Goal: Information Seeking & Learning: Learn about a topic

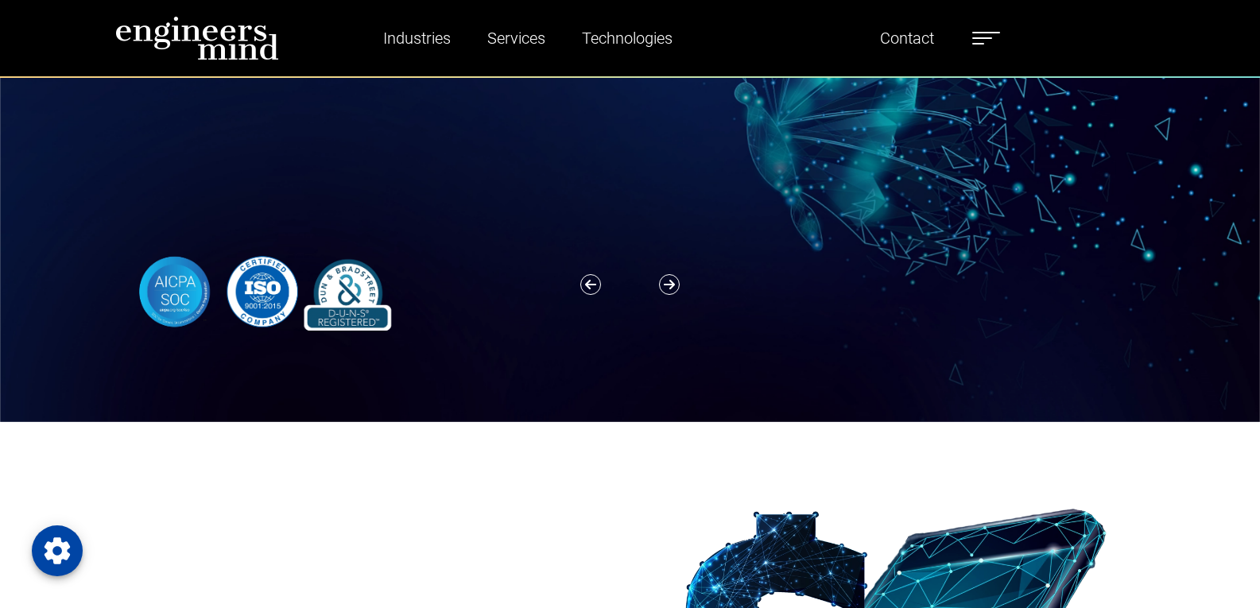
scroll to position [80, 0]
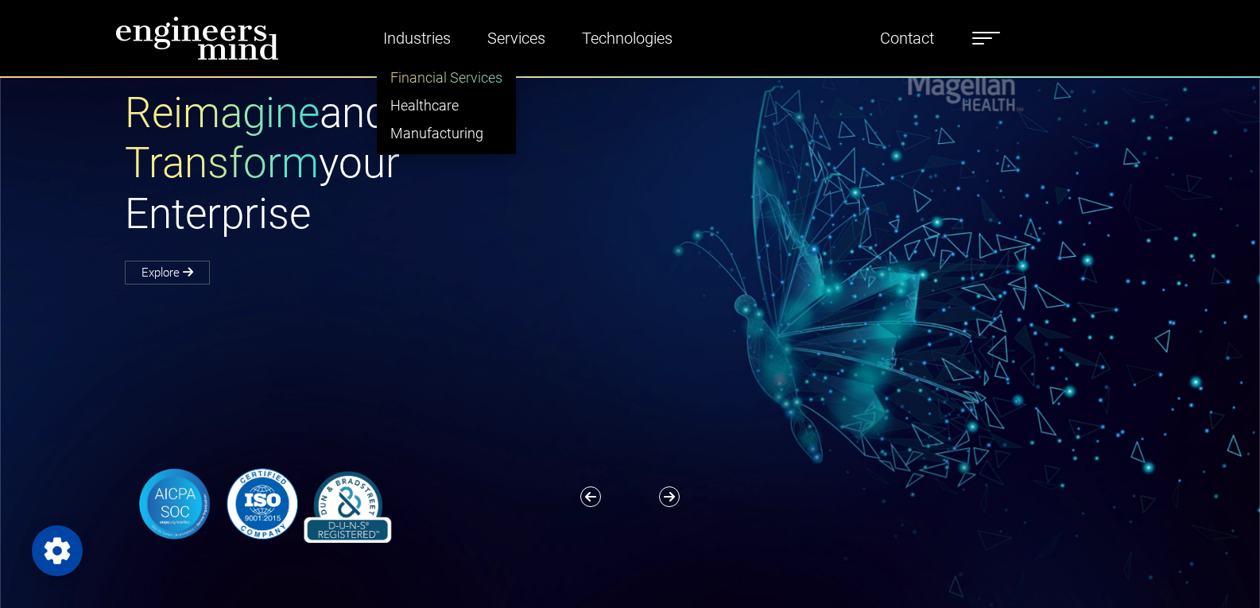
click at [412, 75] on link "Financial Services" at bounding box center [447, 78] width 138 height 28
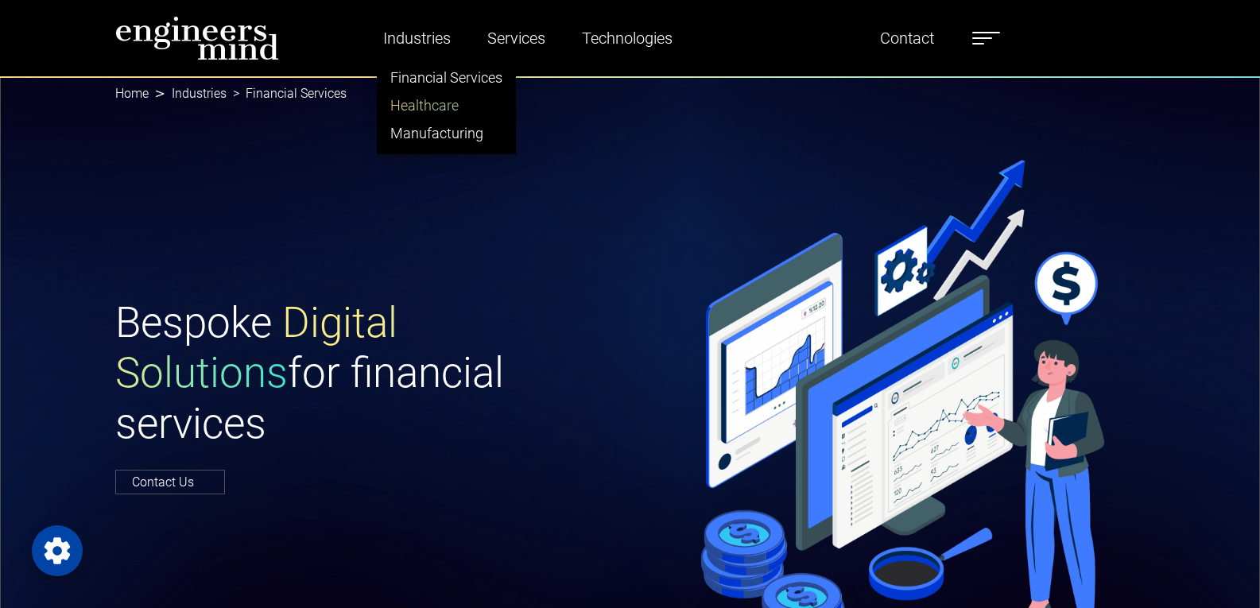
click at [425, 97] on link "Healthcare" at bounding box center [447, 105] width 138 height 28
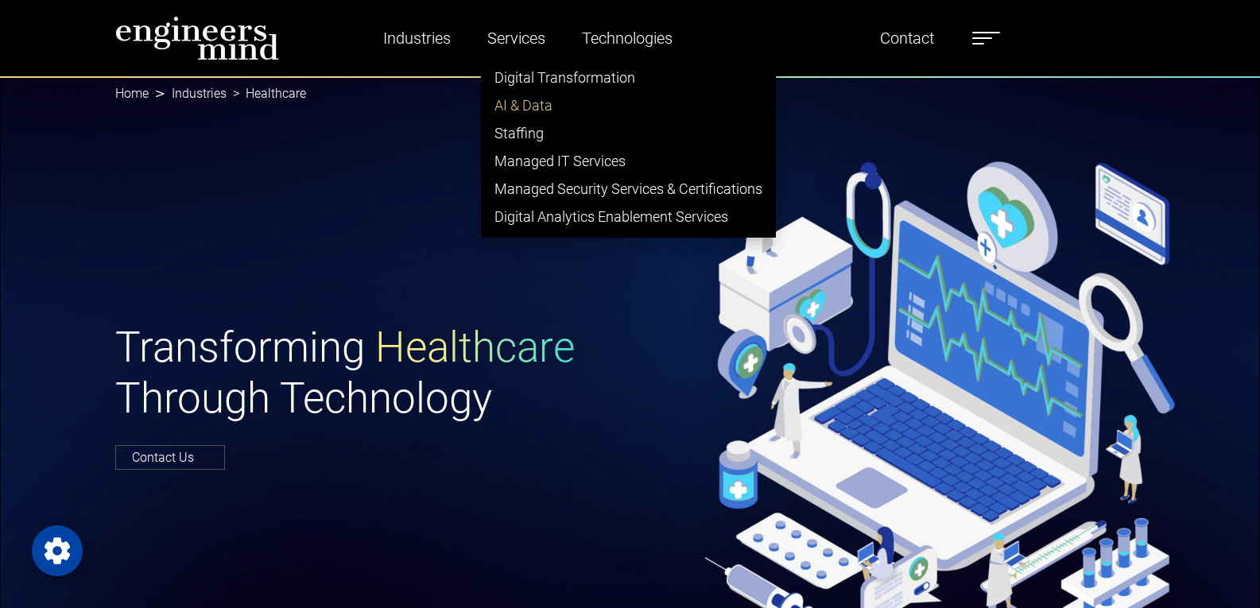
click at [498, 106] on link "AI & Data" at bounding box center [628, 105] width 293 height 28
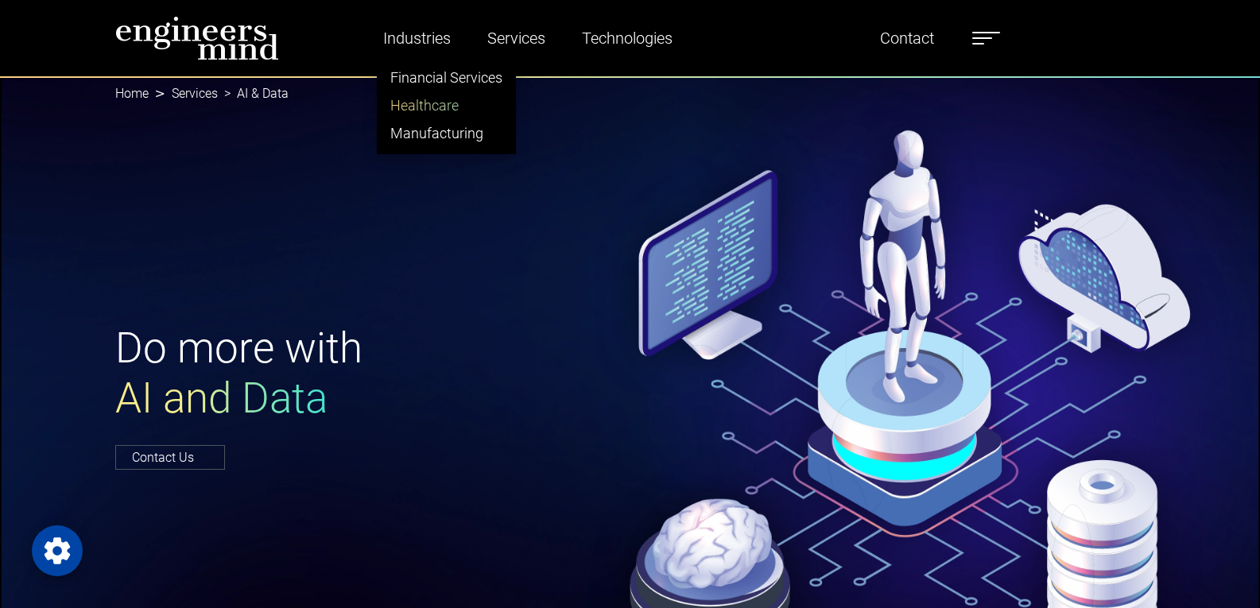
click at [424, 99] on link "Healthcare" at bounding box center [447, 105] width 138 height 28
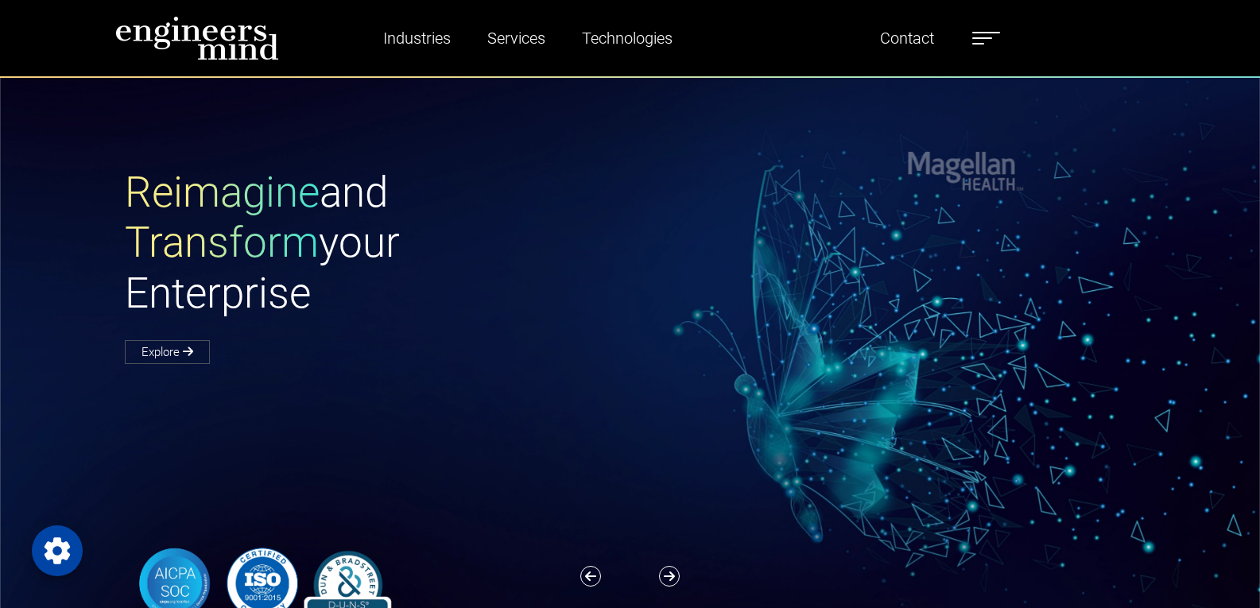
click at [988, 34] on label at bounding box center [986, 38] width 28 height 21
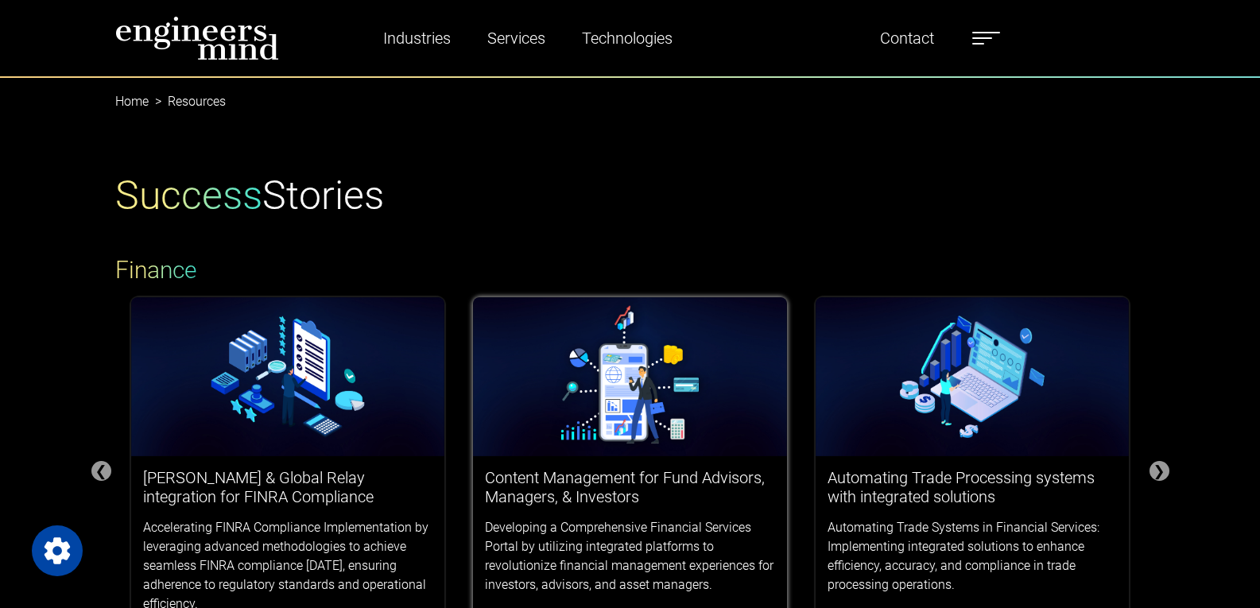
click at [628, 407] on img at bounding box center [630, 376] width 314 height 159
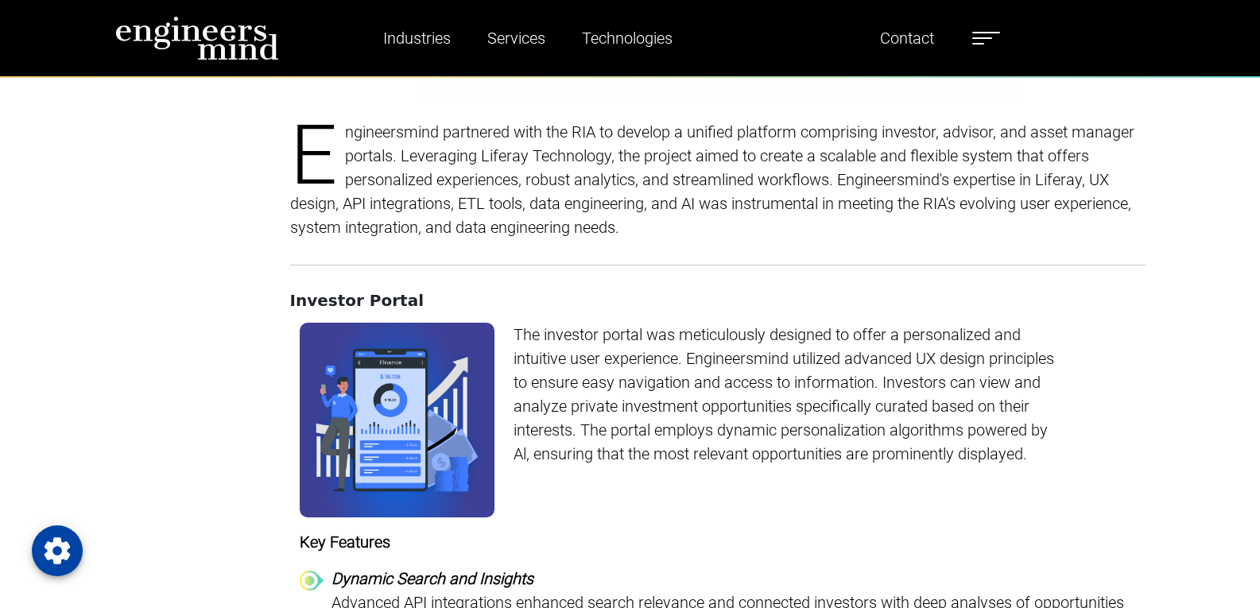
scroll to position [1515, 0]
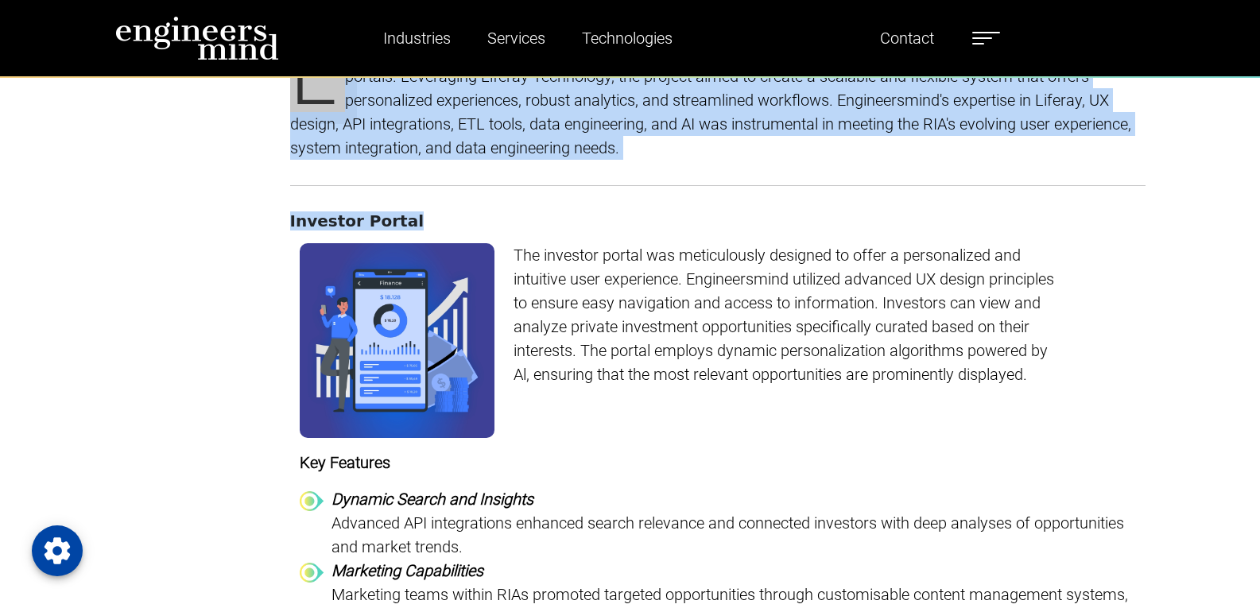
drag, startPoint x: 410, startPoint y: 204, endPoint x: 228, endPoint y: 204, distance: 182.1
click at [502, 212] on h4 "Investor Portal" at bounding box center [718, 221] width 856 height 19
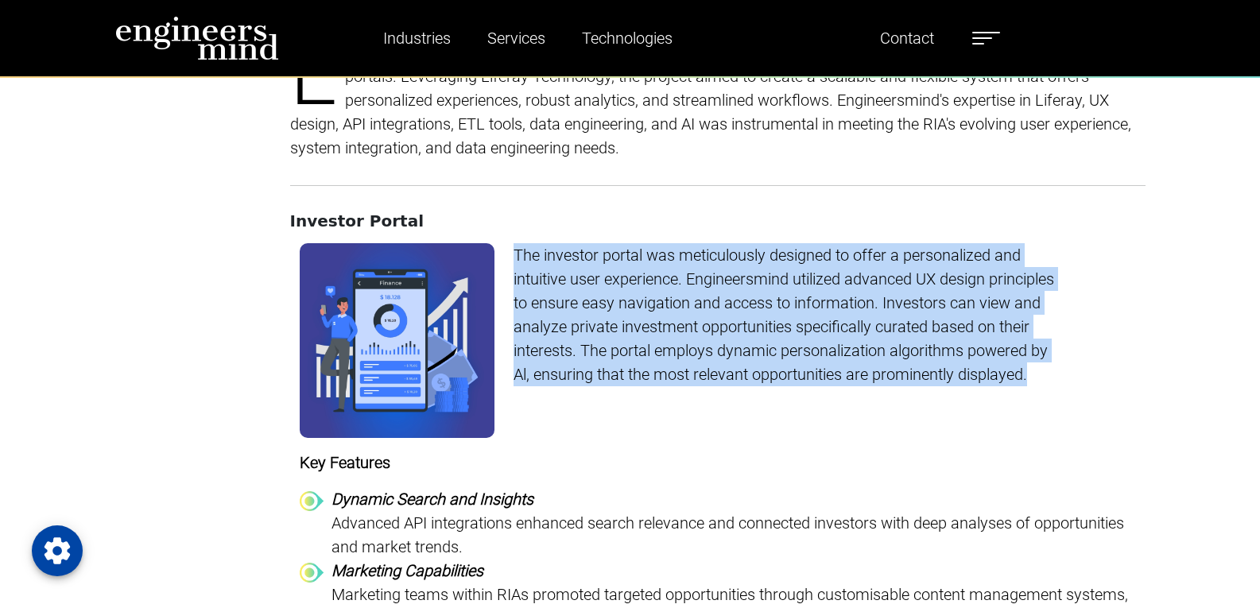
drag, startPoint x: 507, startPoint y: 228, endPoint x: 1233, endPoint y: 382, distance: 742.0
click at [1051, 357] on p "The investor portal was meticulously designed to offer a personalized and intui…" at bounding box center [789, 314] width 551 height 143
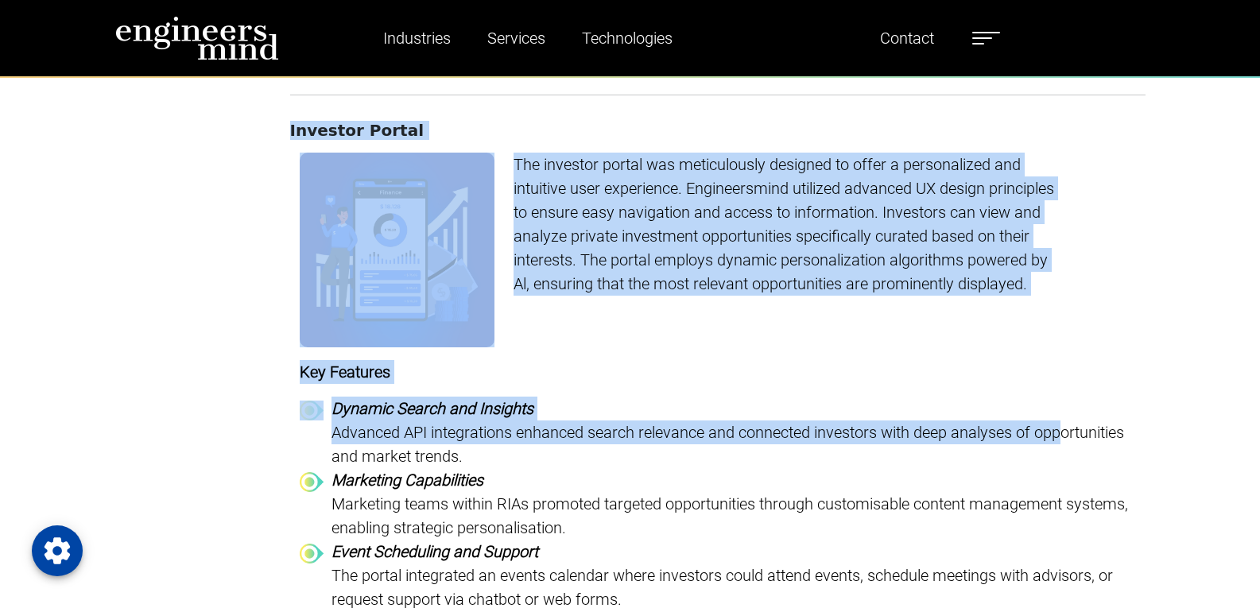
scroll to position [1674, 0]
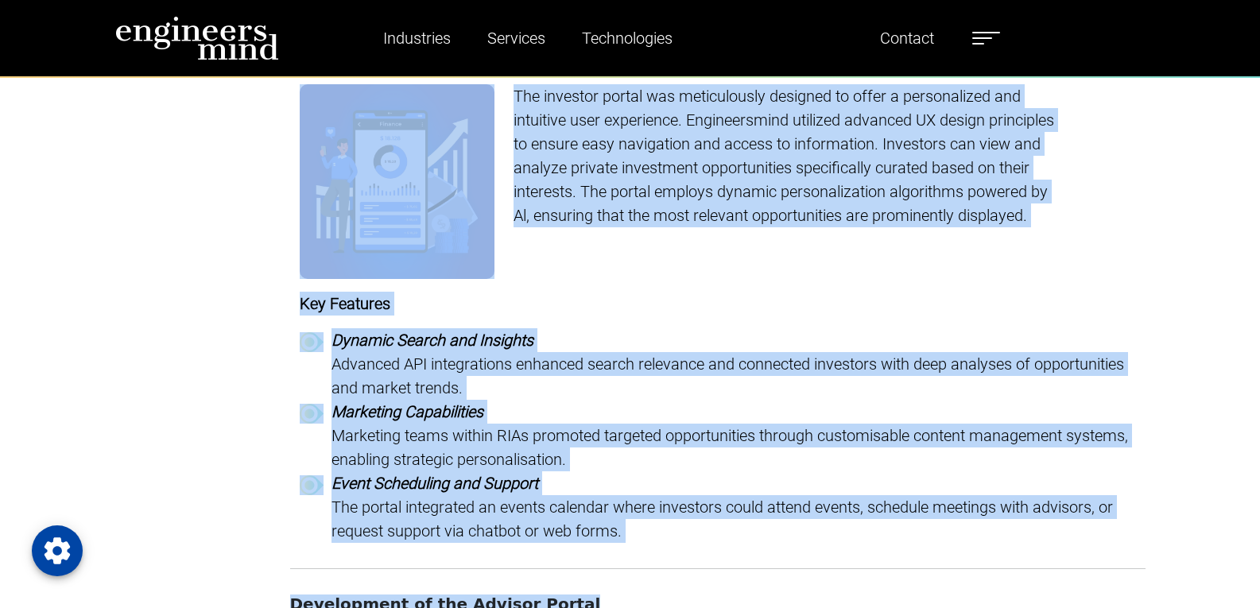
drag, startPoint x: 281, startPoint y: 193, endPoint x: 1216, endPoint y: 561, distance: 1004.2
click at [1136, 515] on div "The investor portal was meticulously designed to offer a personalized and intui…" at bounding box center [718, 313] width 856 height 459
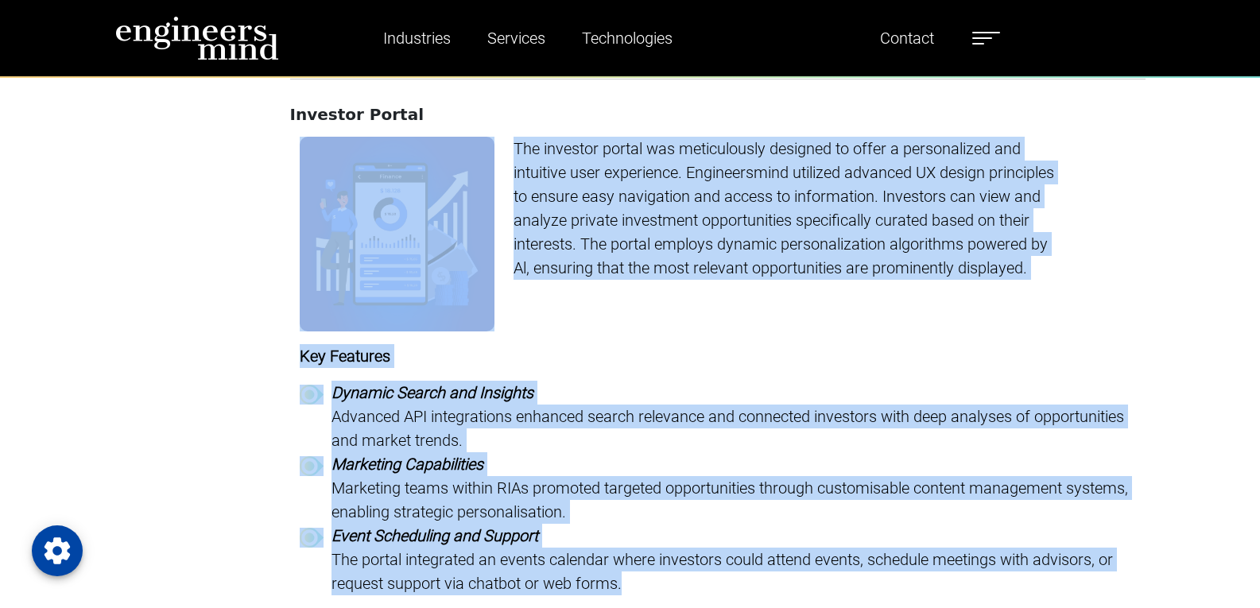
scroll to position [1594, 0]
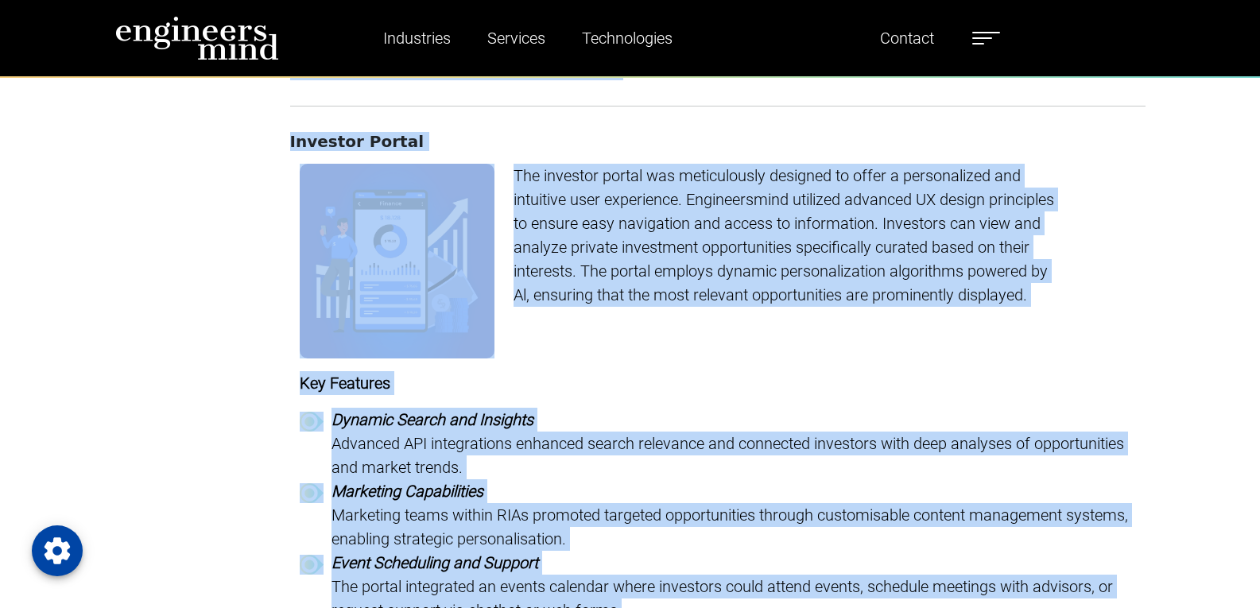
drag, startPoint x: 890, startPoint y: 511, endPoint x: 267, endPoint y: 114, distance: 738.7
click at [553, 333] on div "The investor portal was meticulously designed to offer a personalized and intui…" at bounding box center [789, 261] width 570 height 195
click at [565, 285] on div "The investor portal was meticulously designed to offer a personalized and intui…" at bounding box center [789, 261] width 570 height 195
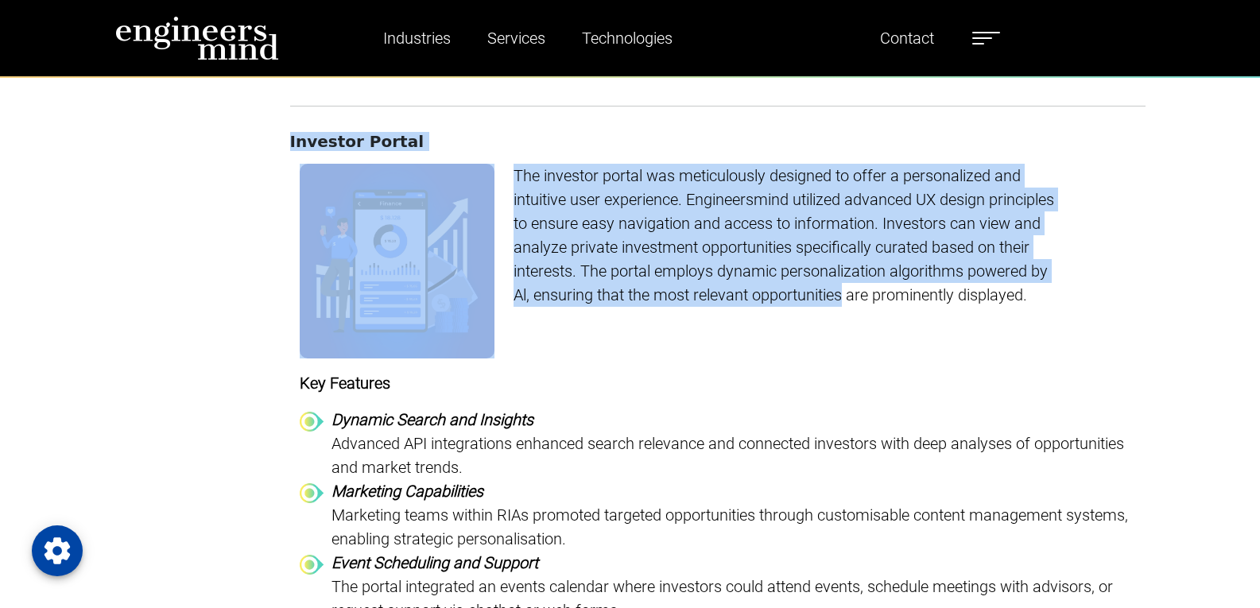
drag, startPoint x: 307, startPoint y: 125, endPoint x: 844, endPoint y: 320, distance: 571.0
click at [844, 320] on div "The investor portal was meticulously designed to offer a personalized and intui…" at bounding box center [789, 261] width 570 height 195
